Goal: Information Seeking & Learning: Find specific fact

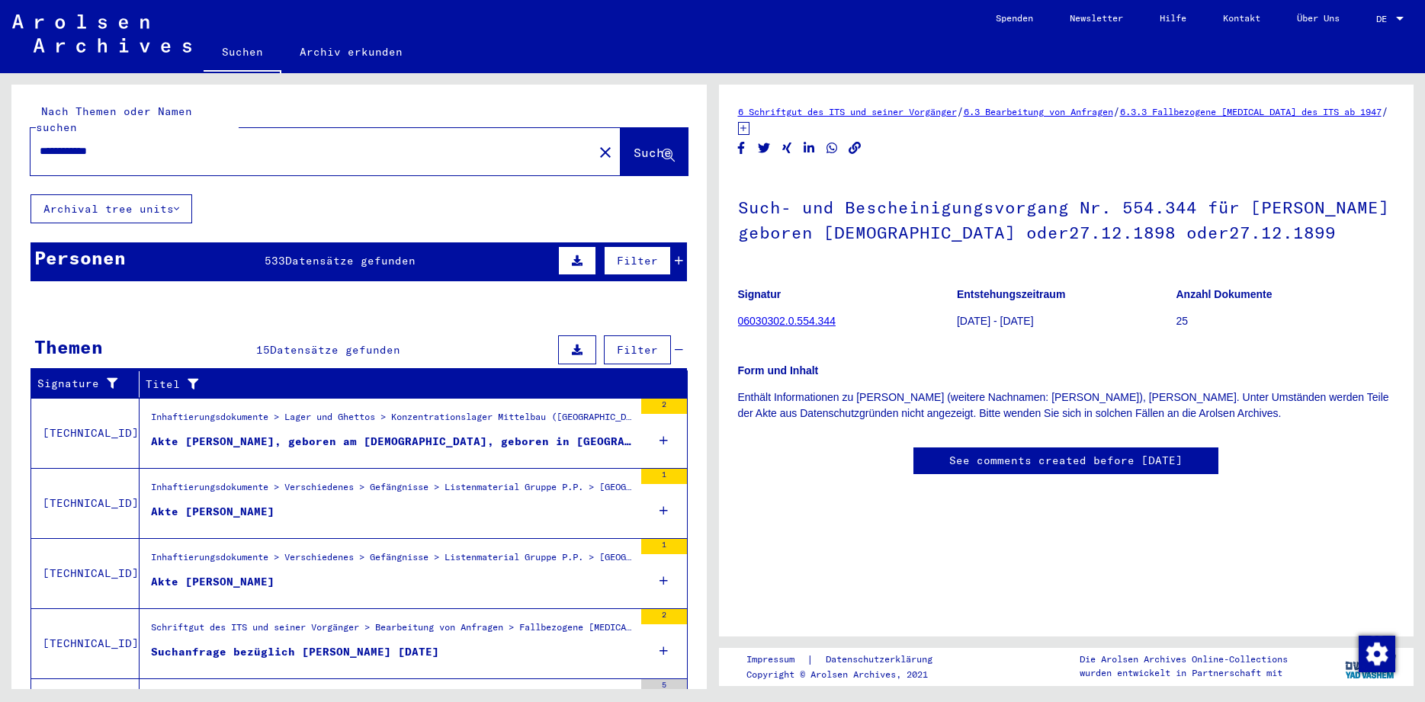
click at [183, 143] on input "**********" at bounding box center [312, 151] width 544 height 16
type input "*"
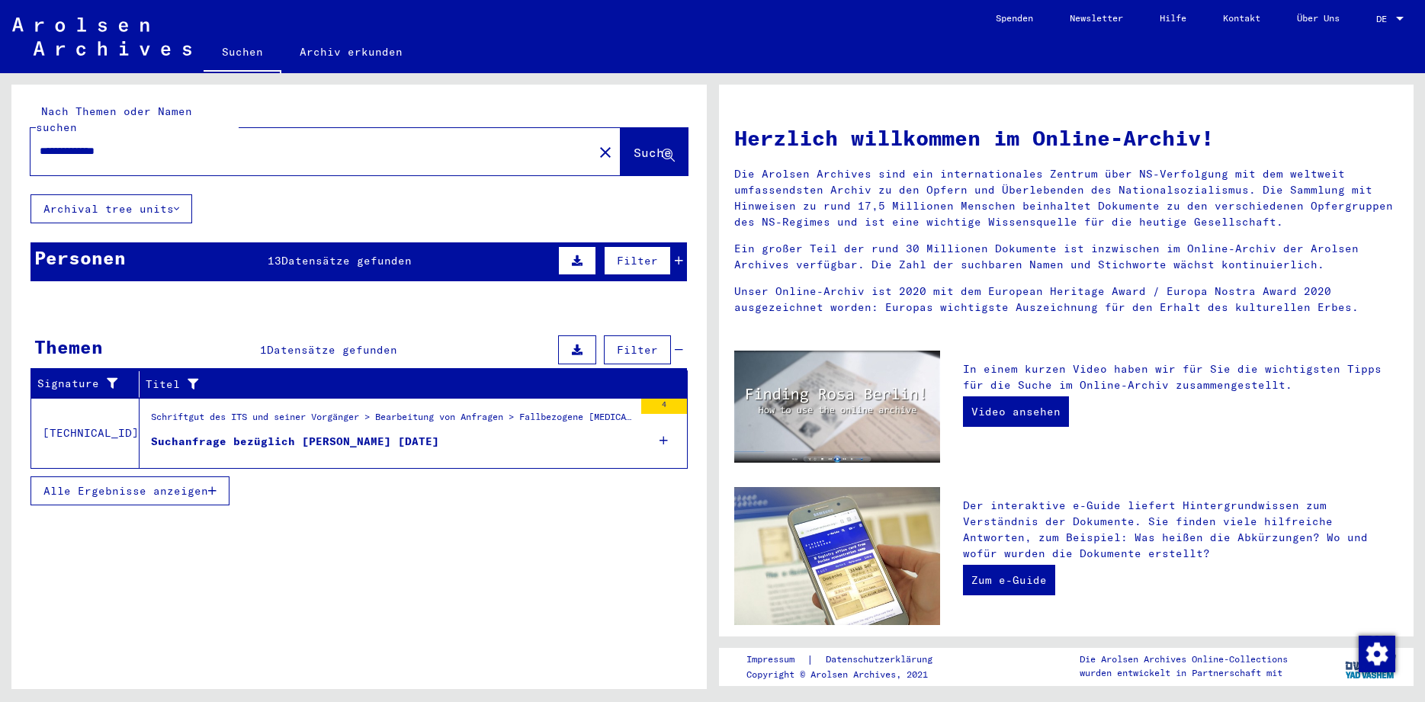
click at [424, 434] on div "Suchanfrage bezüglich [PERSON_NAME] [DATE]" at bounding box center [295, 442] width 288 height 16
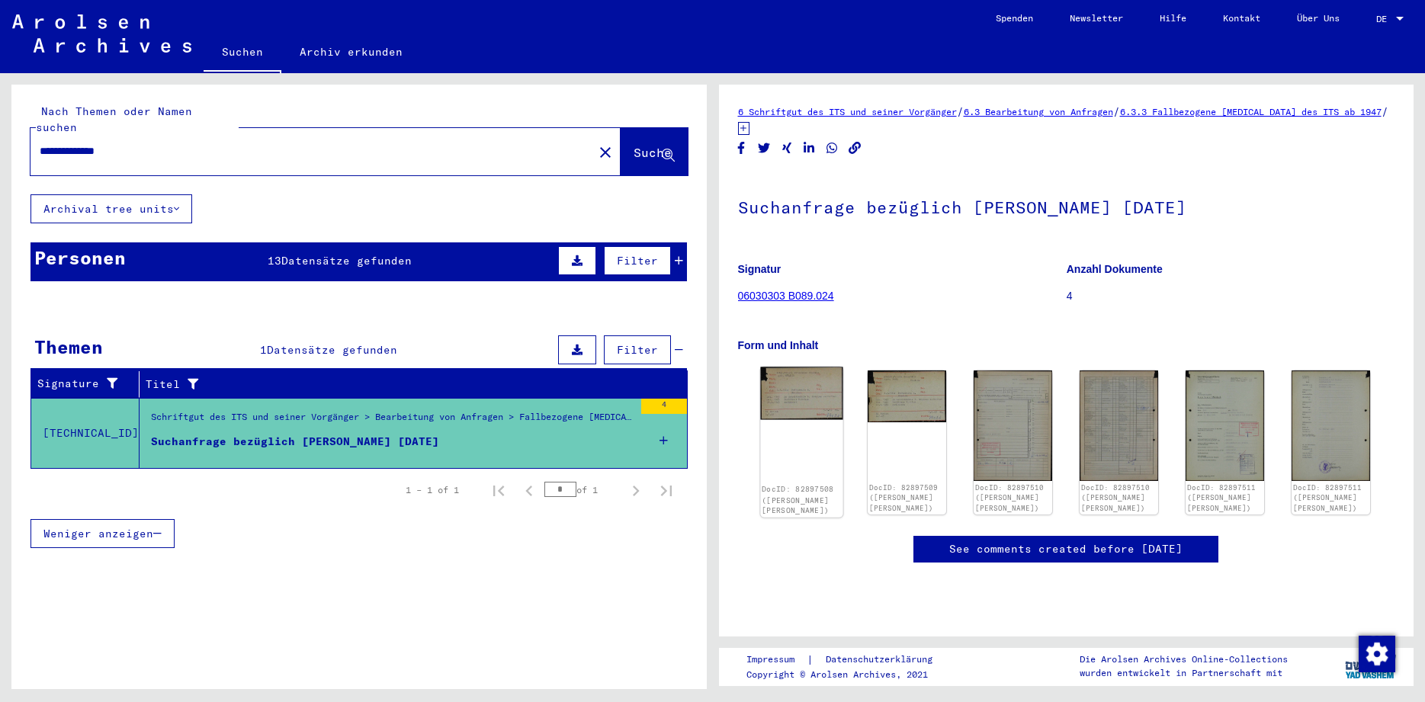
click at [800, 401] on img at bounding box center [801, 393] width 82 height 53
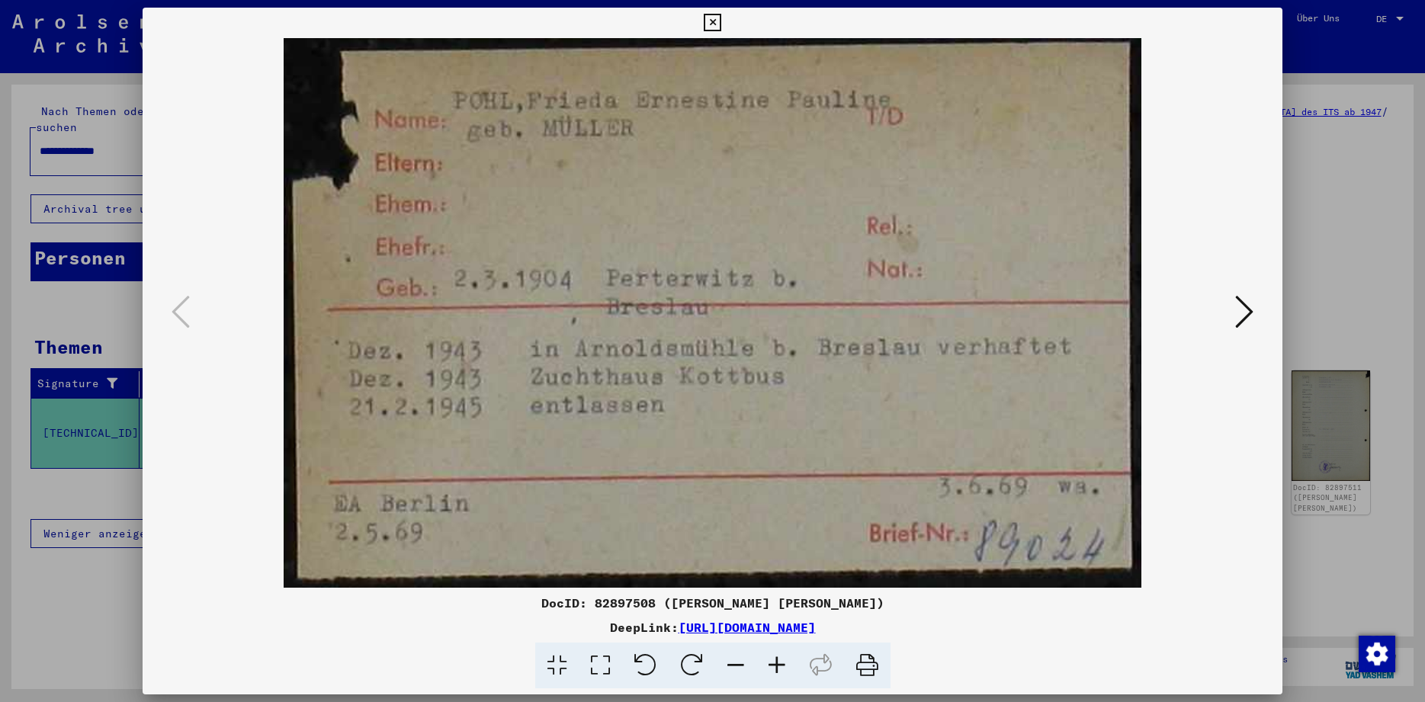
click at [721, 24] on icon at bounding box center [713, 23] width 18 height 18
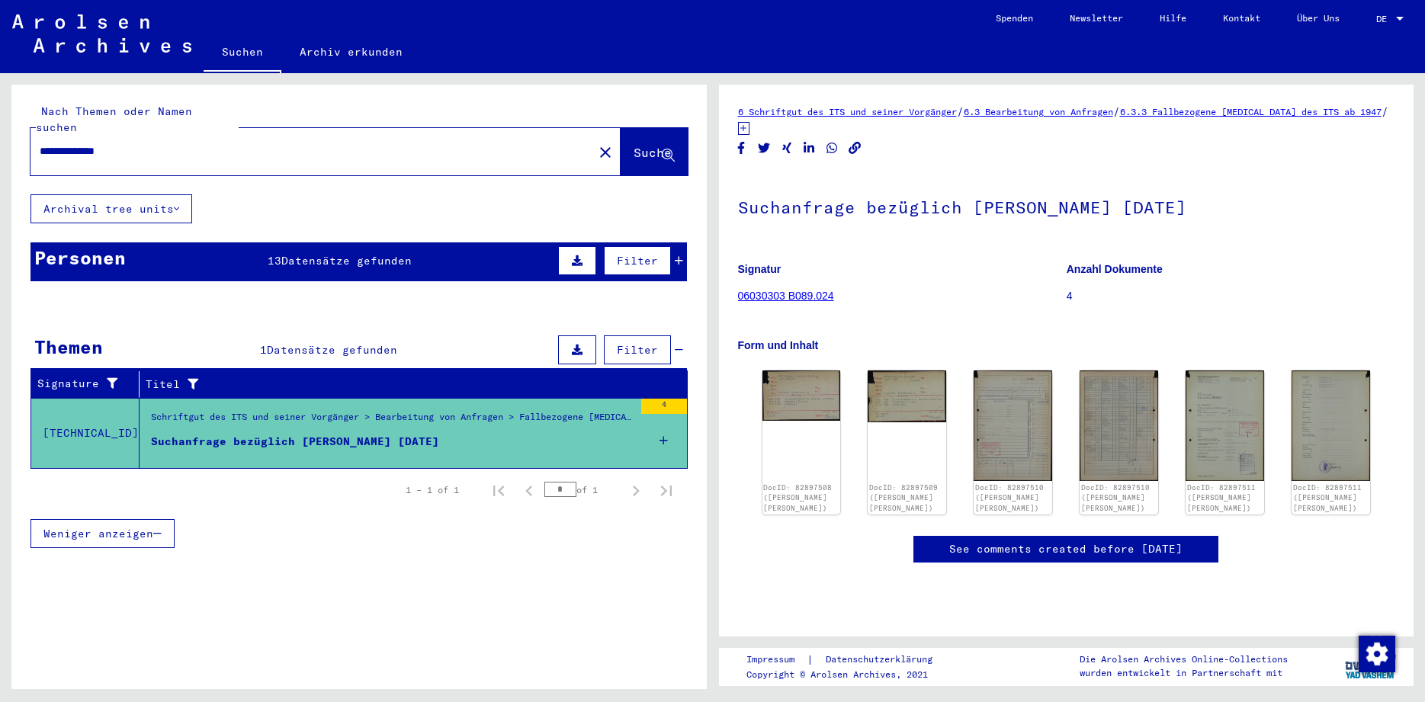
click at [335, 254] on span "Datensätze gefunden" at bounding box center [346, 261] width 130 height 14
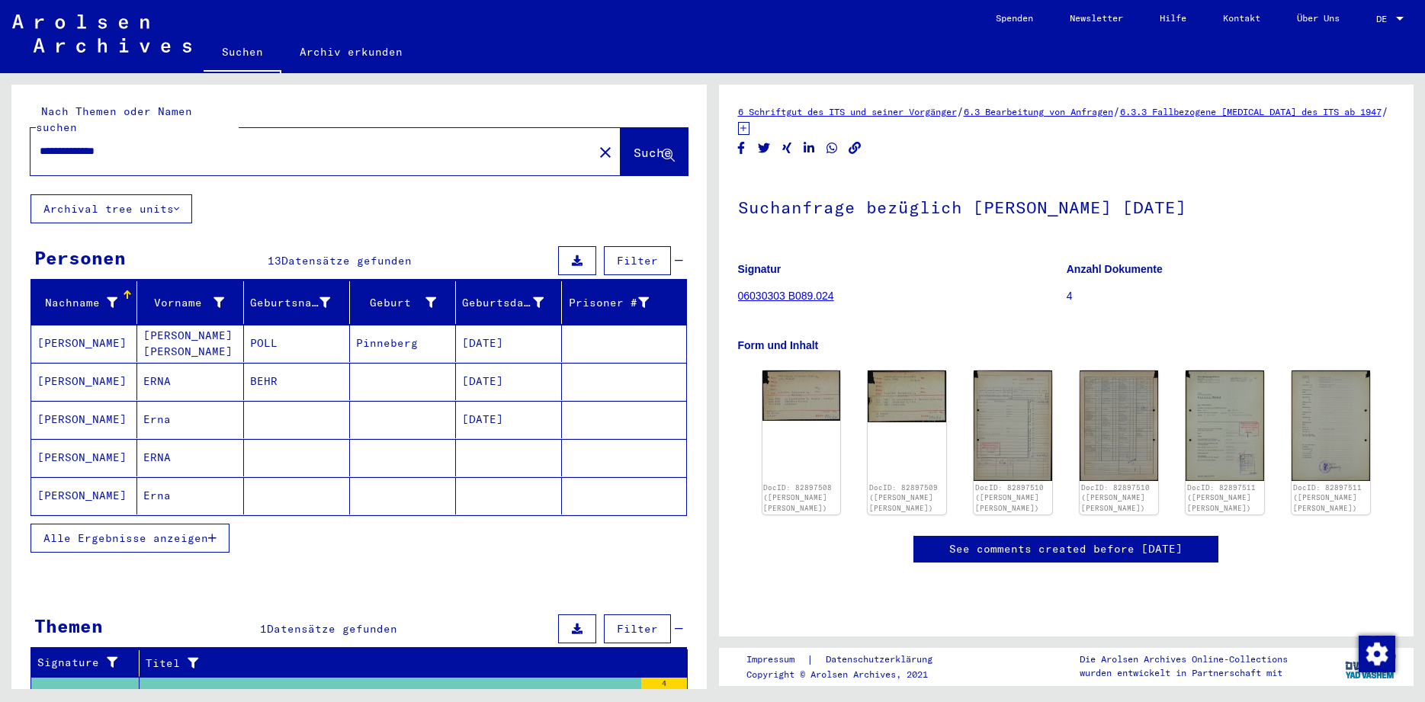
click at [98, 531] on span "Alle Ergebnisse anzeigen" at bounding box center [125, 538] width 165 height 14
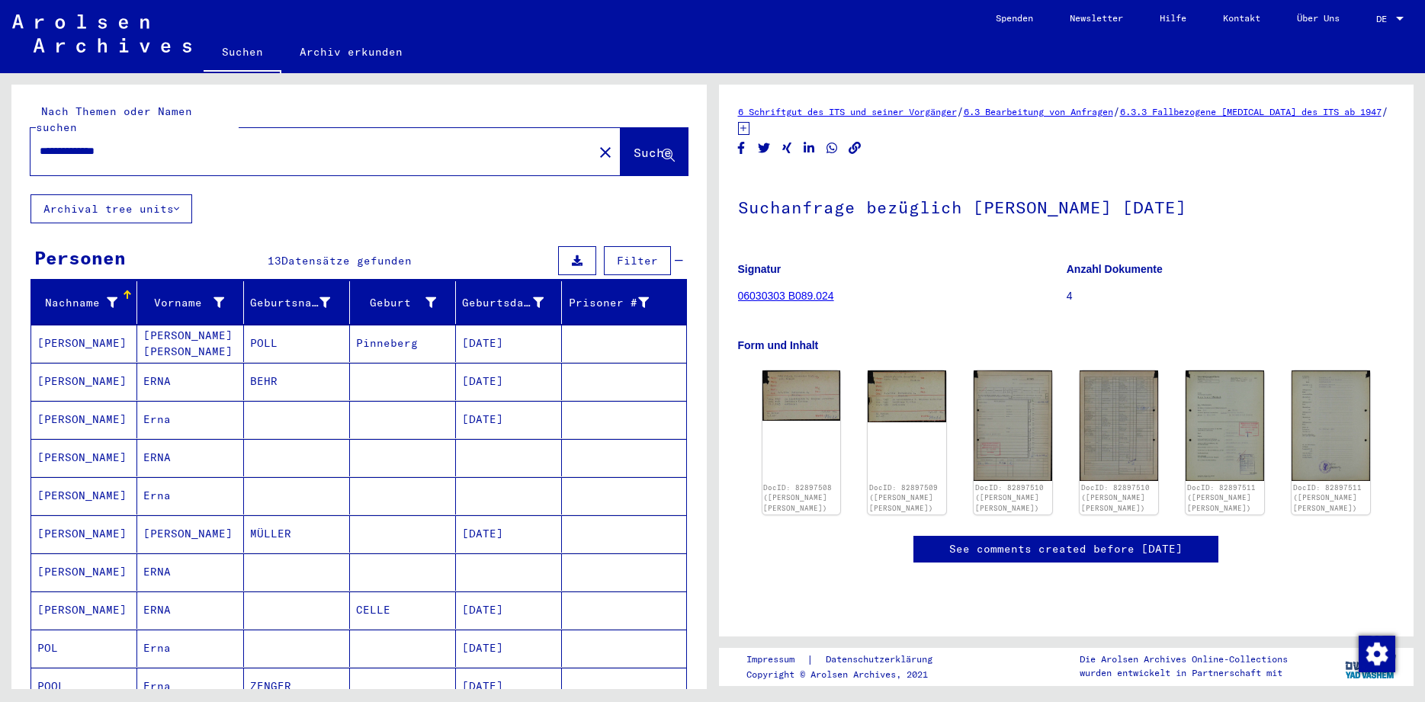
click at [75, 515] on mat-cell "[PERSON_NAME]" at bounding box center [84, 533] width 106 height 37
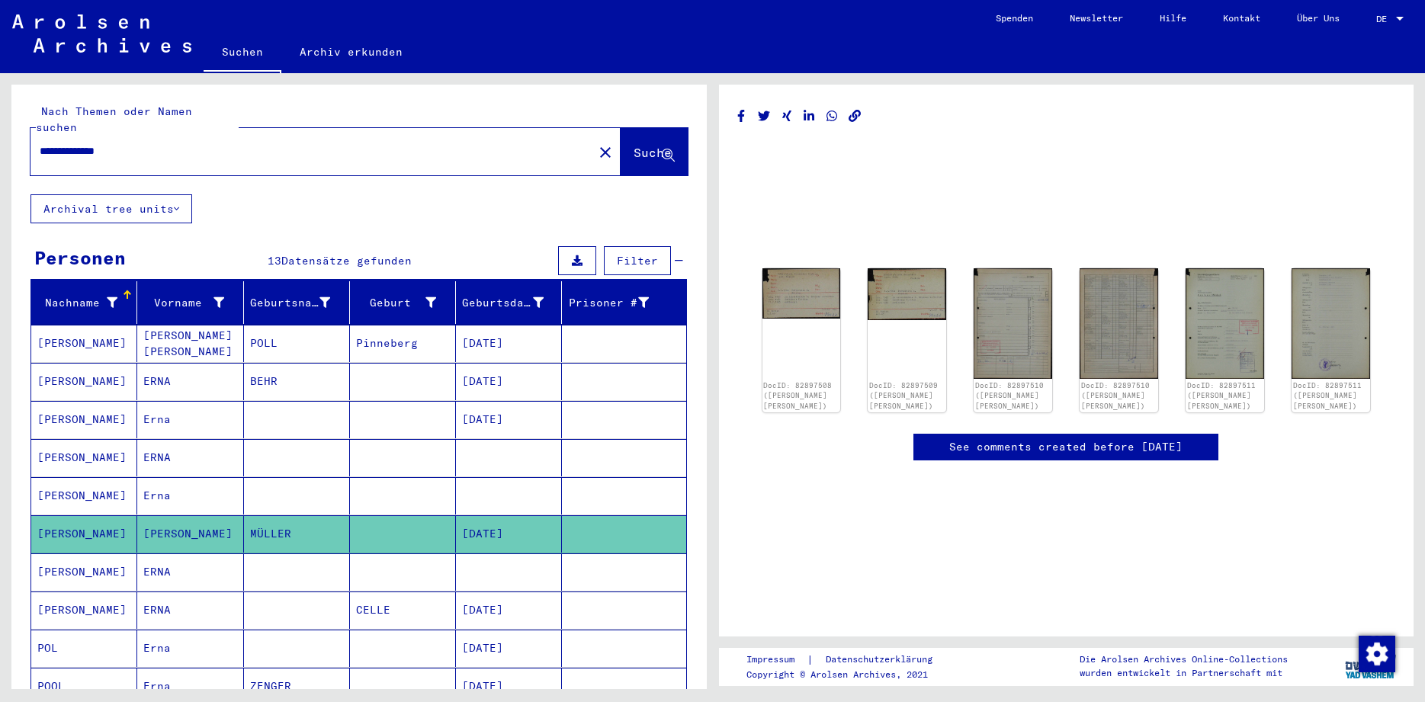
click at [79, 482] on mat-cell "[PERSON_NAME]" at bounding box center [84, 495] width 106 height 37
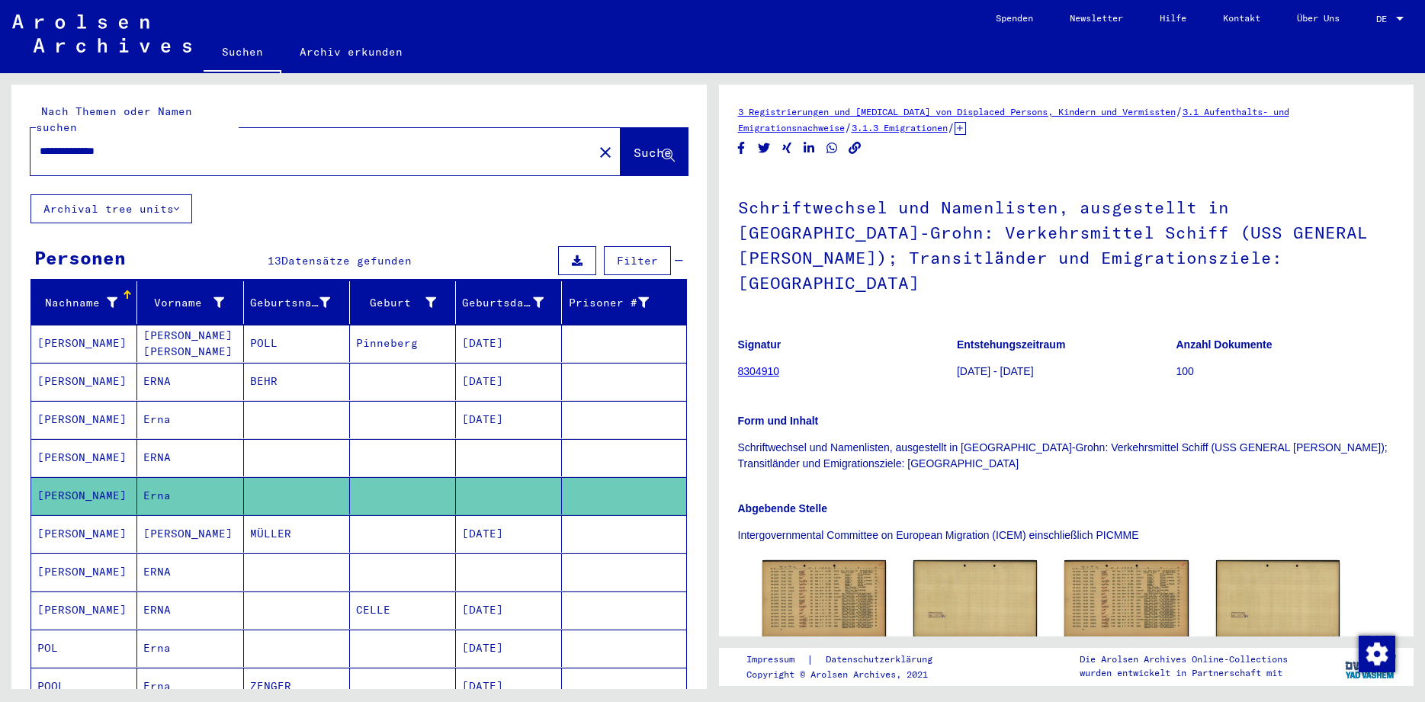
click at [59, 443] on mat-cell "[PERSON_NAME]" at bounding box center [84, 457] width 106 height 37
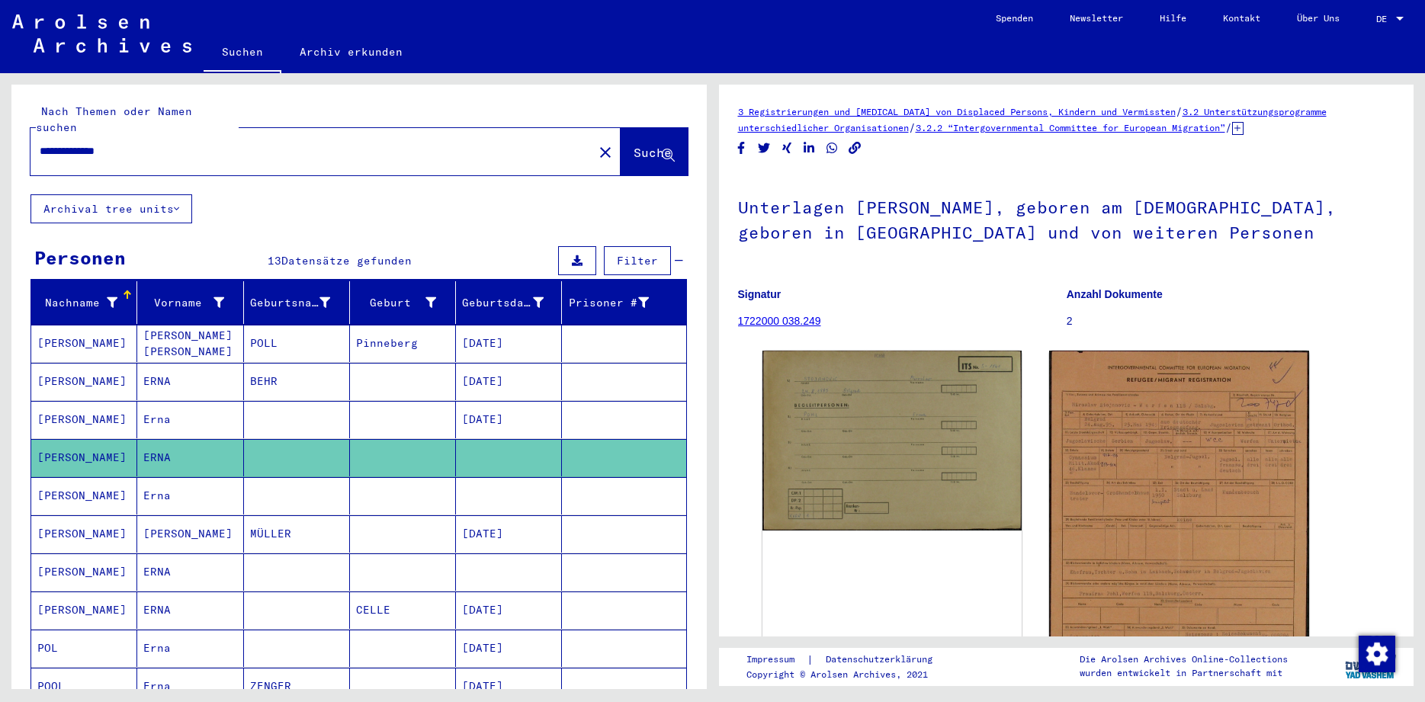
click at [70, 367] on mat-cell "[PERSON_NAME]" at bounding box center [84, 381] width 106 height 37
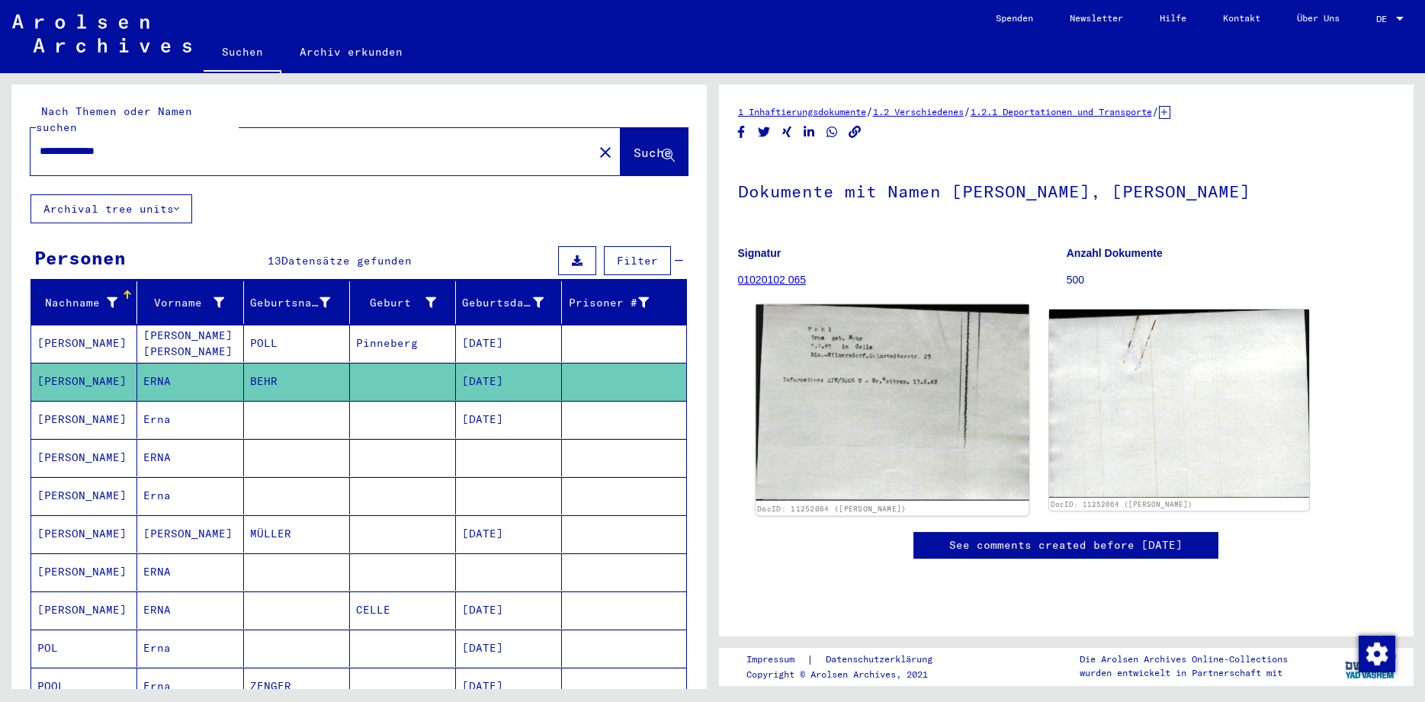
click at [929, 383] on img at bounding box center [891, 403] width 273 height 197
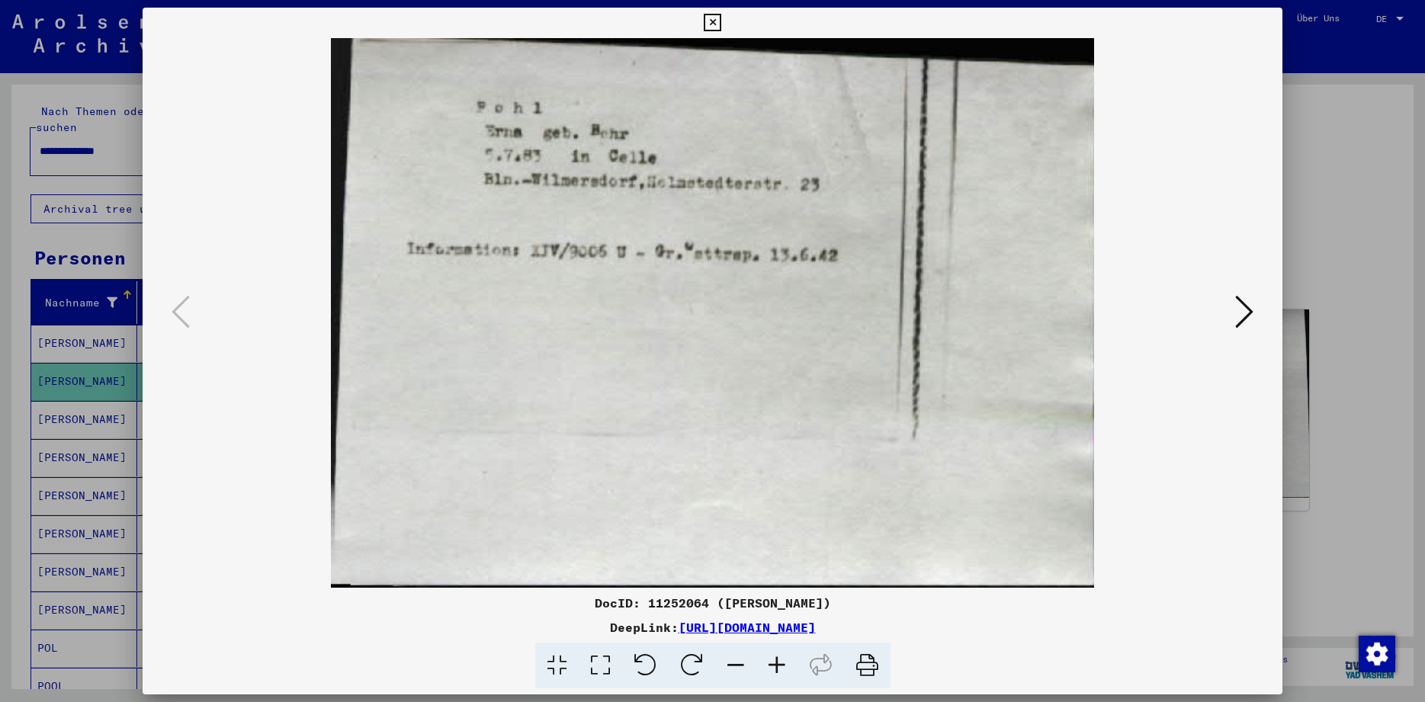
click at [721, 20] on icon at bounding box center [713, 23] width 18 height 18
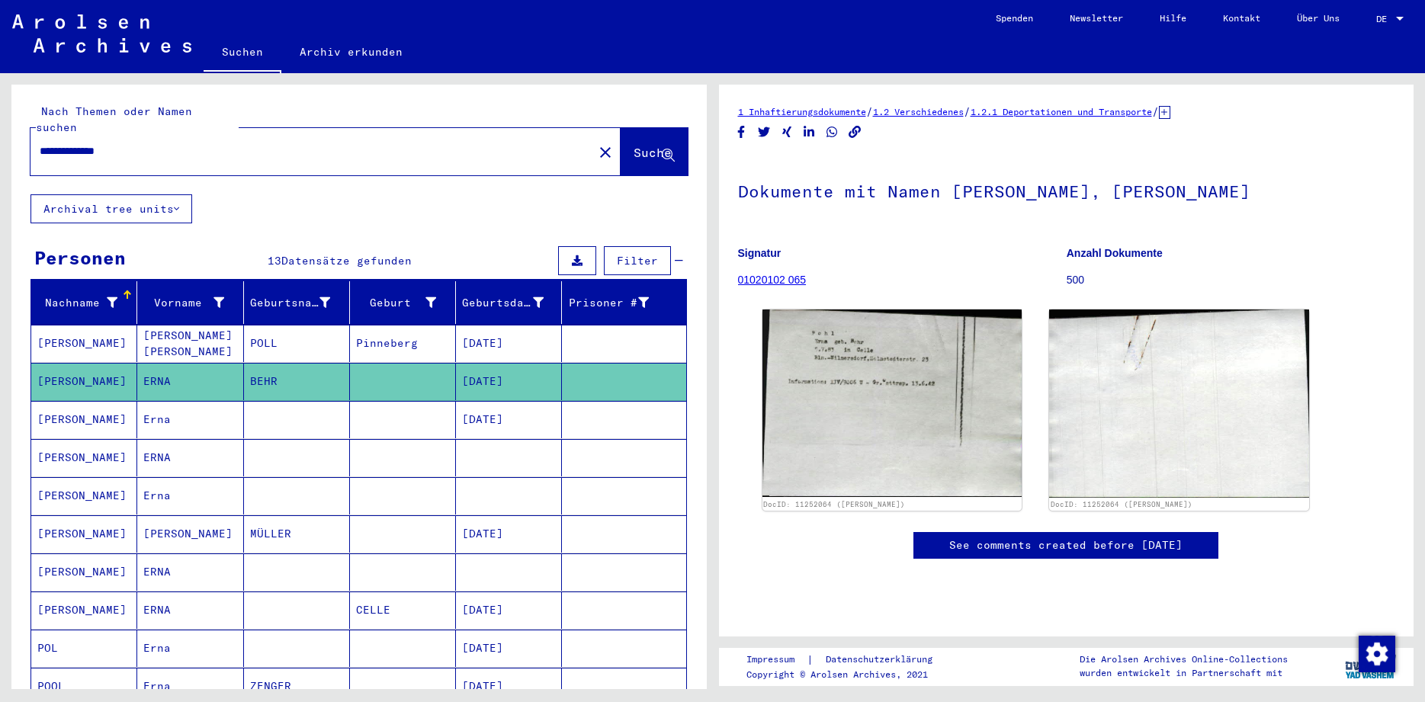
click at [59, 439] on mat-cell "[PERSON_NAME]" at bounding box center [84, 457] width 106 height 37
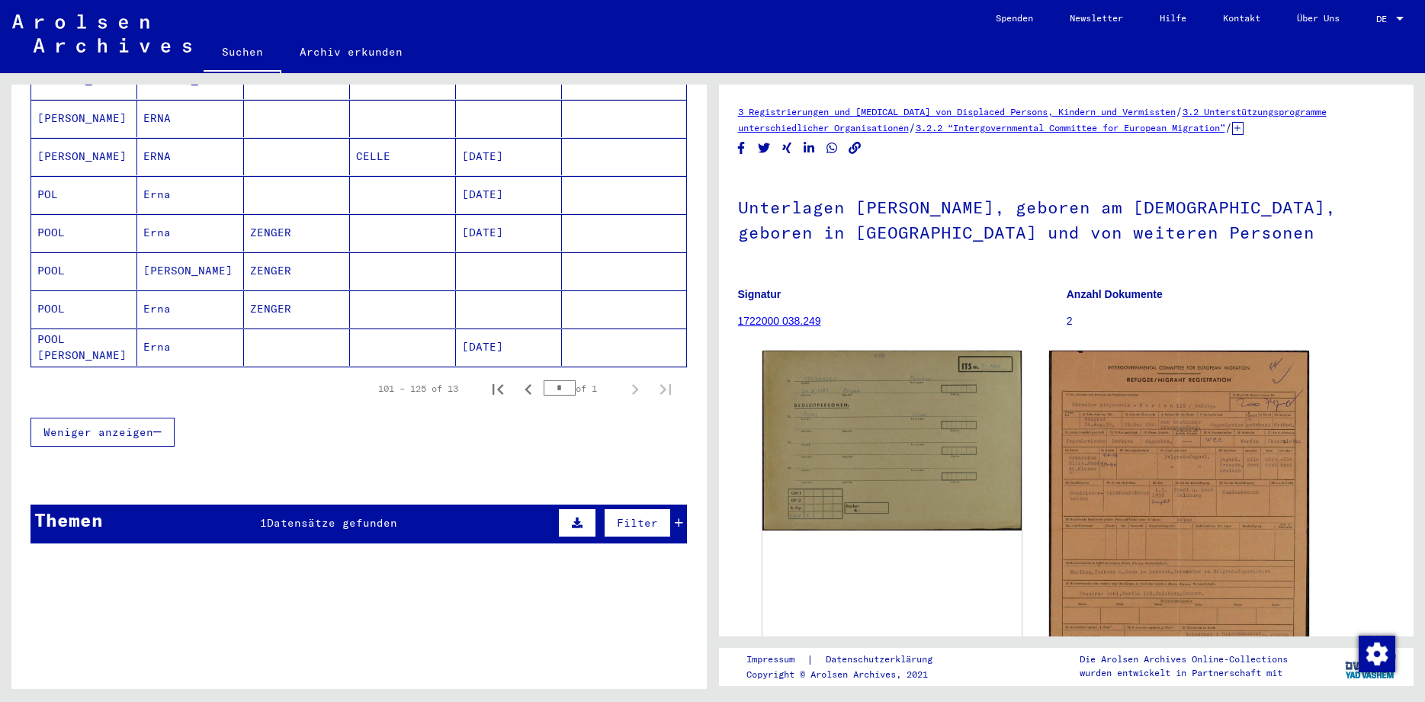
scroll to position [447, 0]
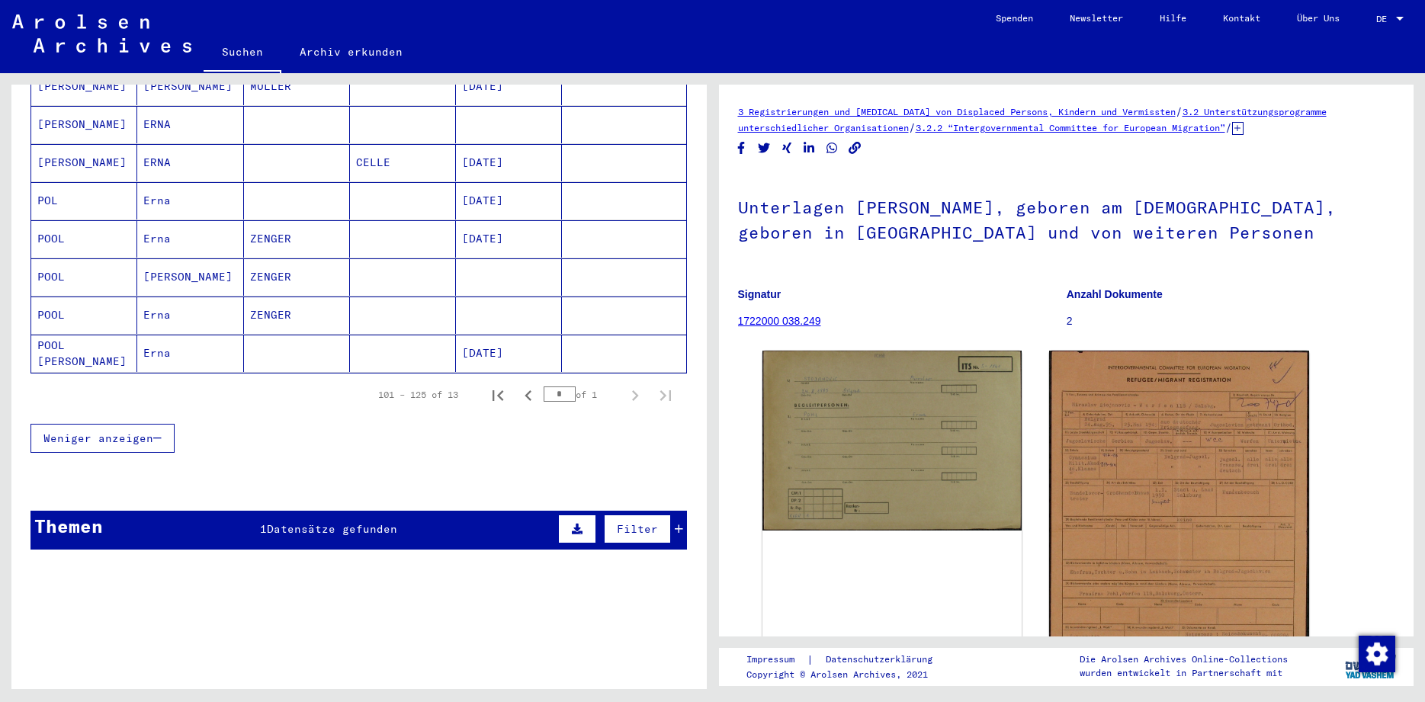
click at [312, 522] on span "Datensätze gefunden" at bounding box center [332, 529] width 130 height 14
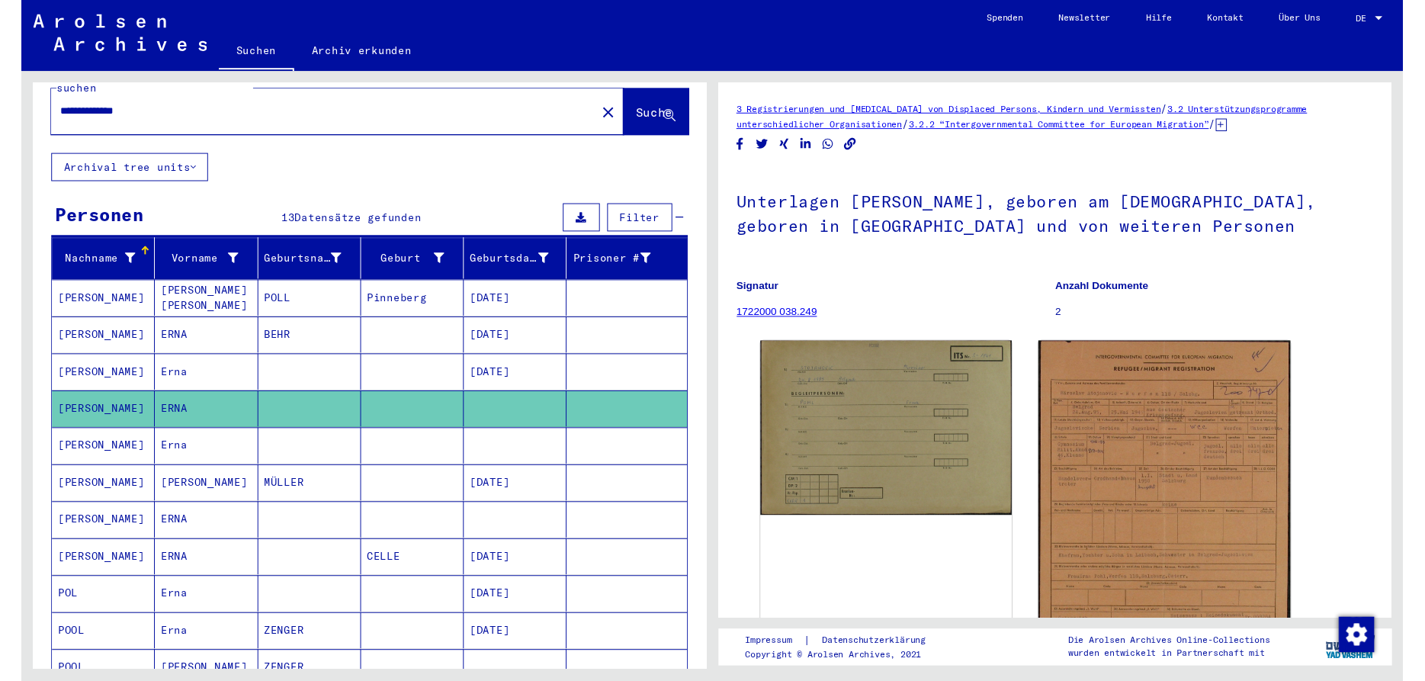
scroll to position [0, 0]
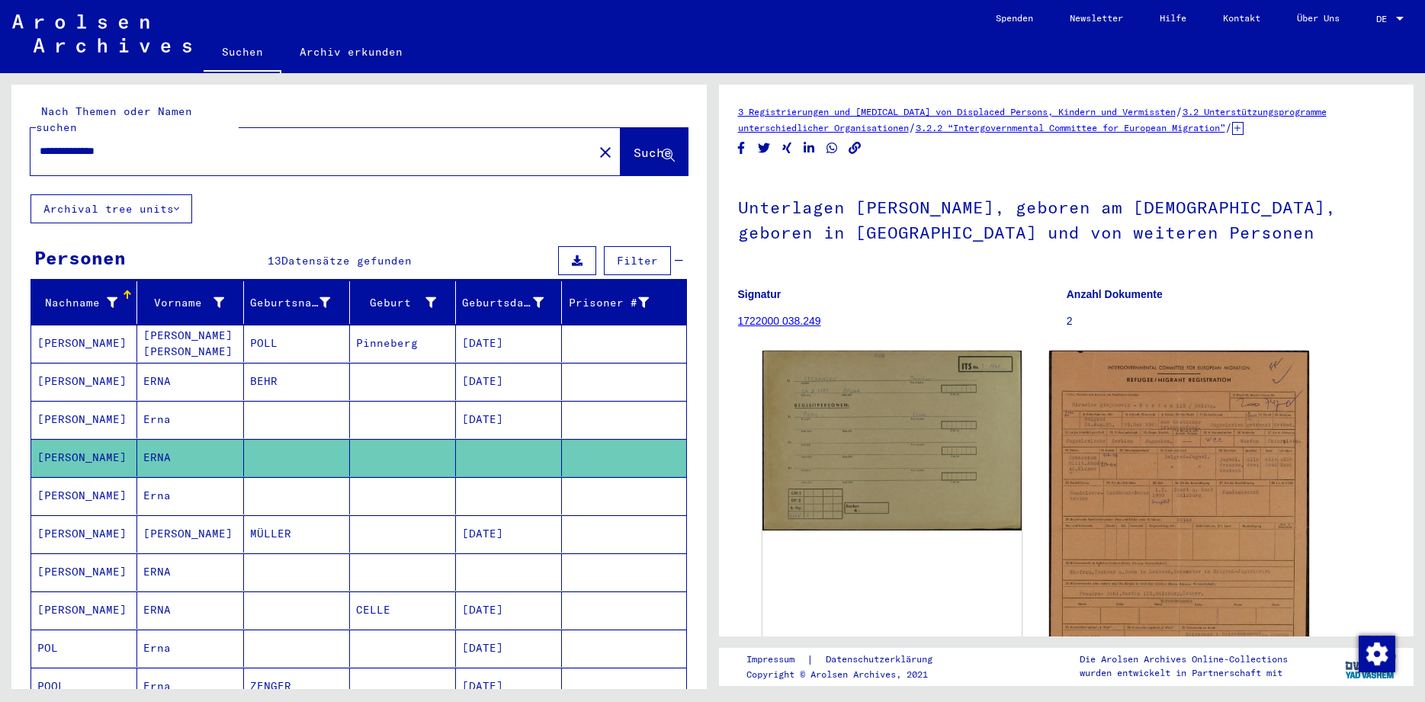
click at [145, 143] on input "**********" at bounding box center [312, 151] width 544 height 16
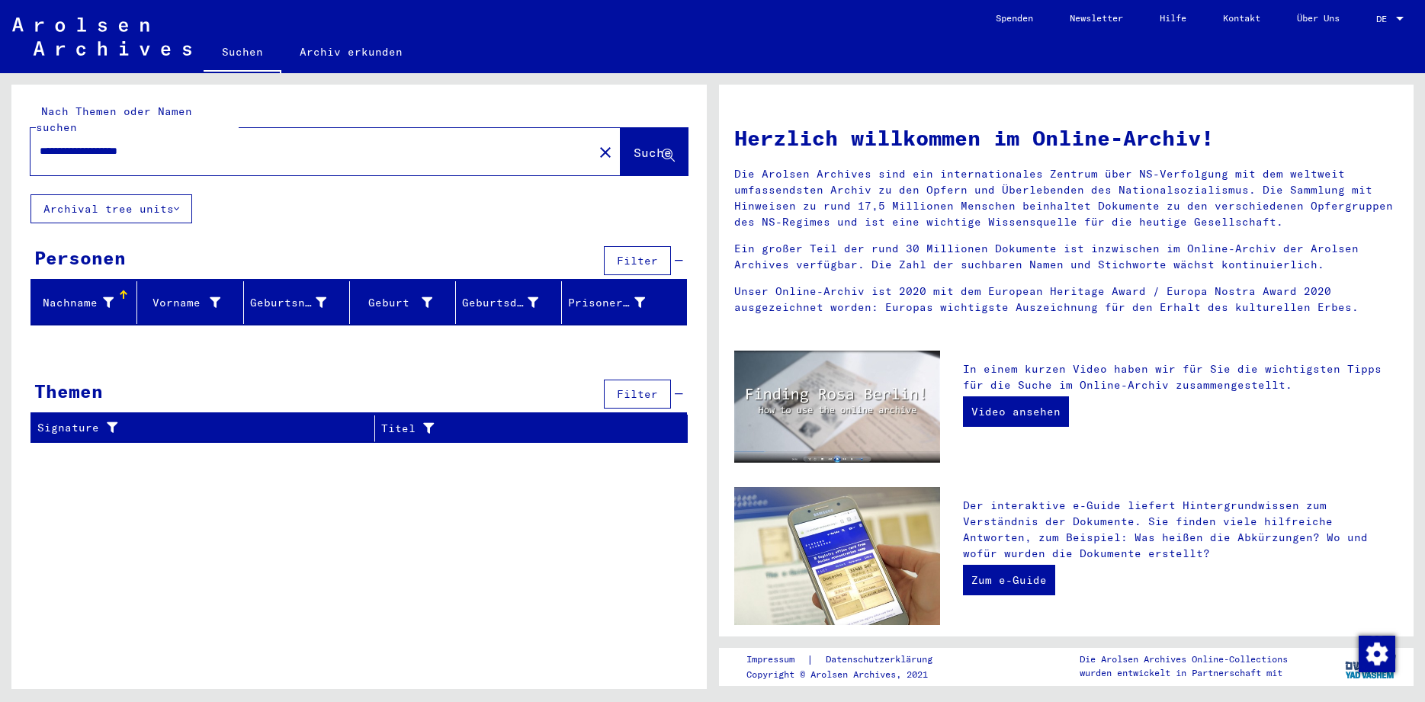
type input "**********"
